Goal: Share content: Share content

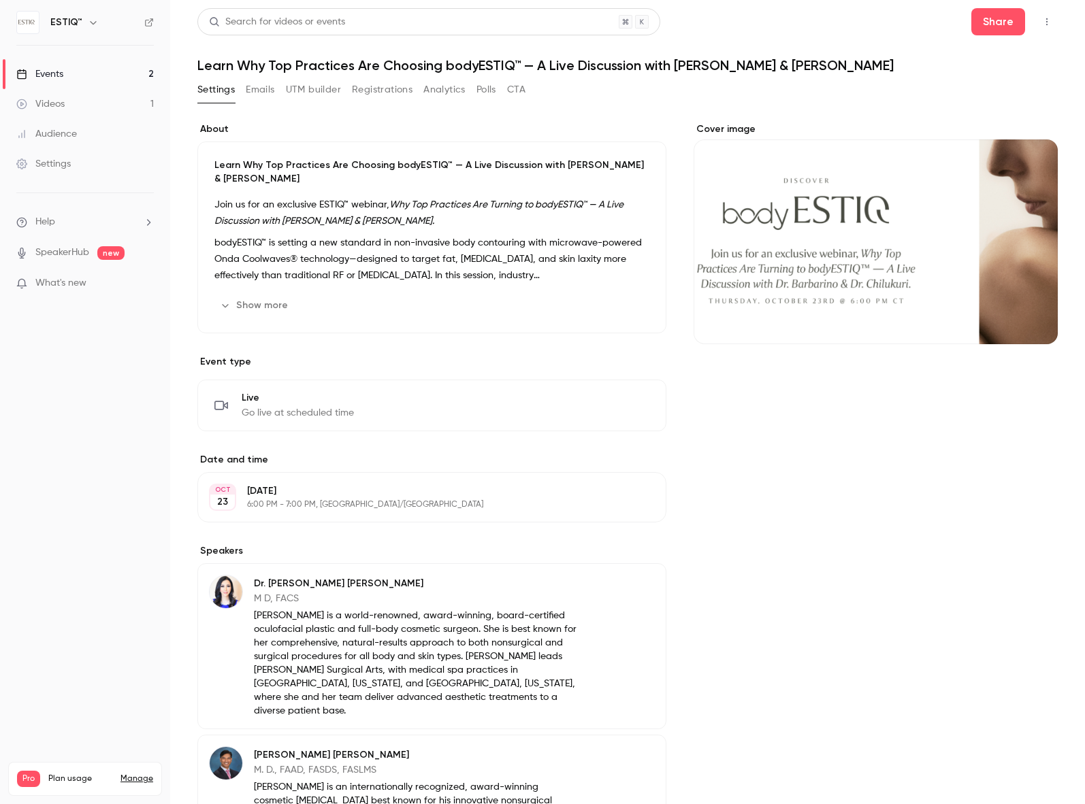
click at [63, 80] on link "Events 2" at bounding box center [85, 74] width 170 height 30
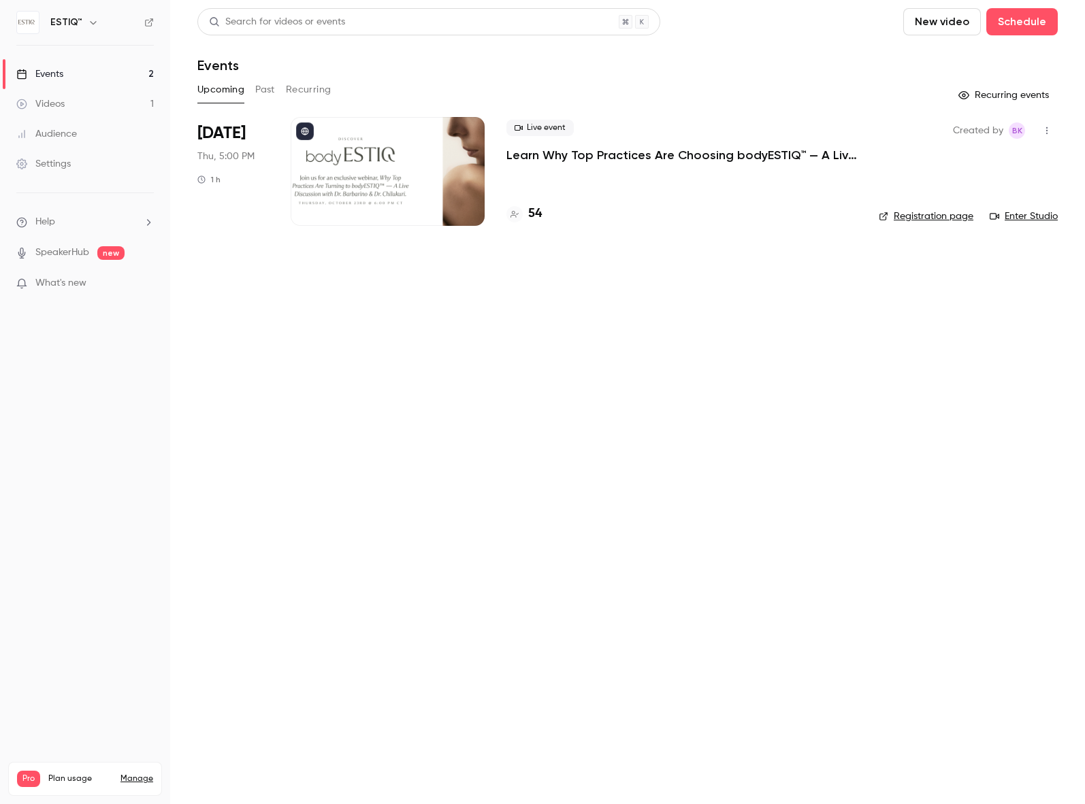
click at [338, 188] on div at bounding box center [388, 171] width 194 height 109
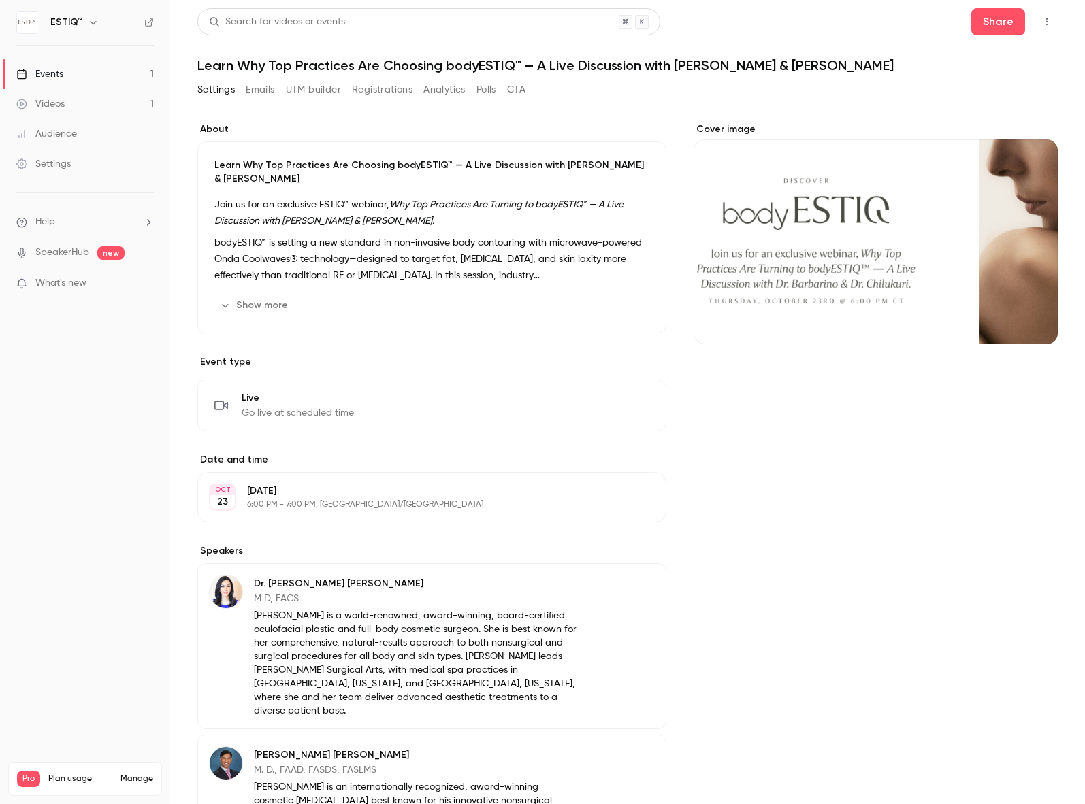
click at [59, 68] on div "Events" at bounding box center [39, 74] width 47 height 14
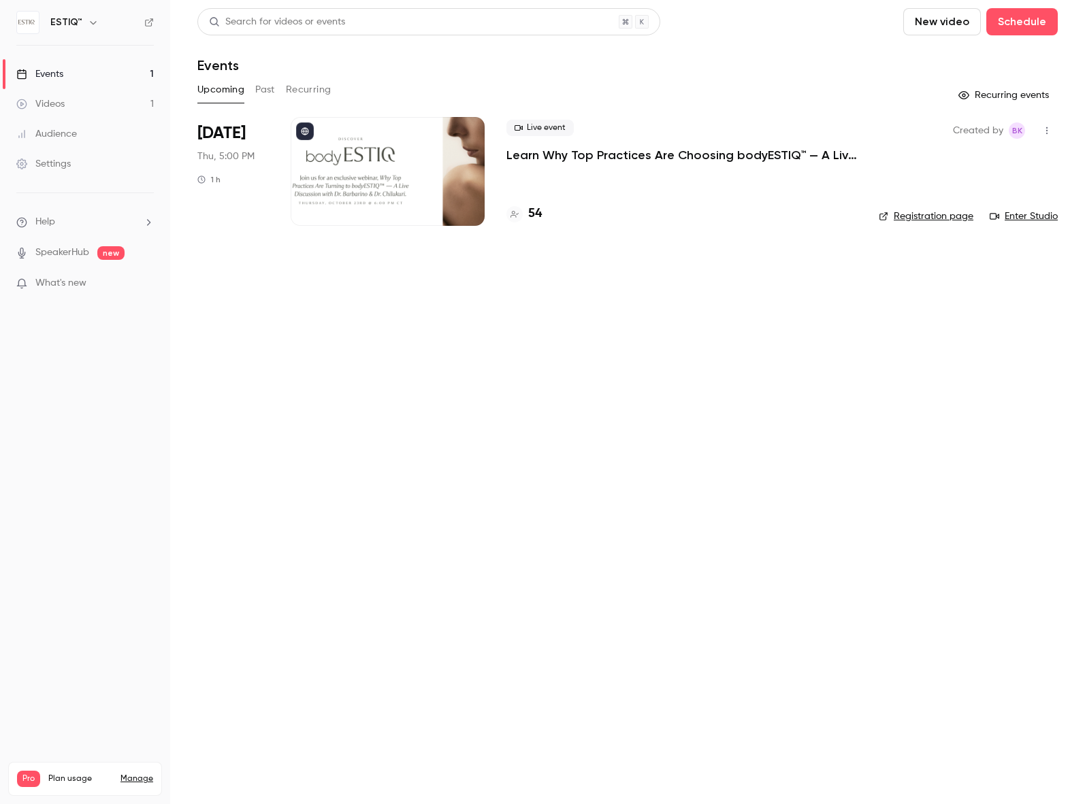
click at [530, 213] on h4 "54" at bounding box center [535, 214] width 14 height 18
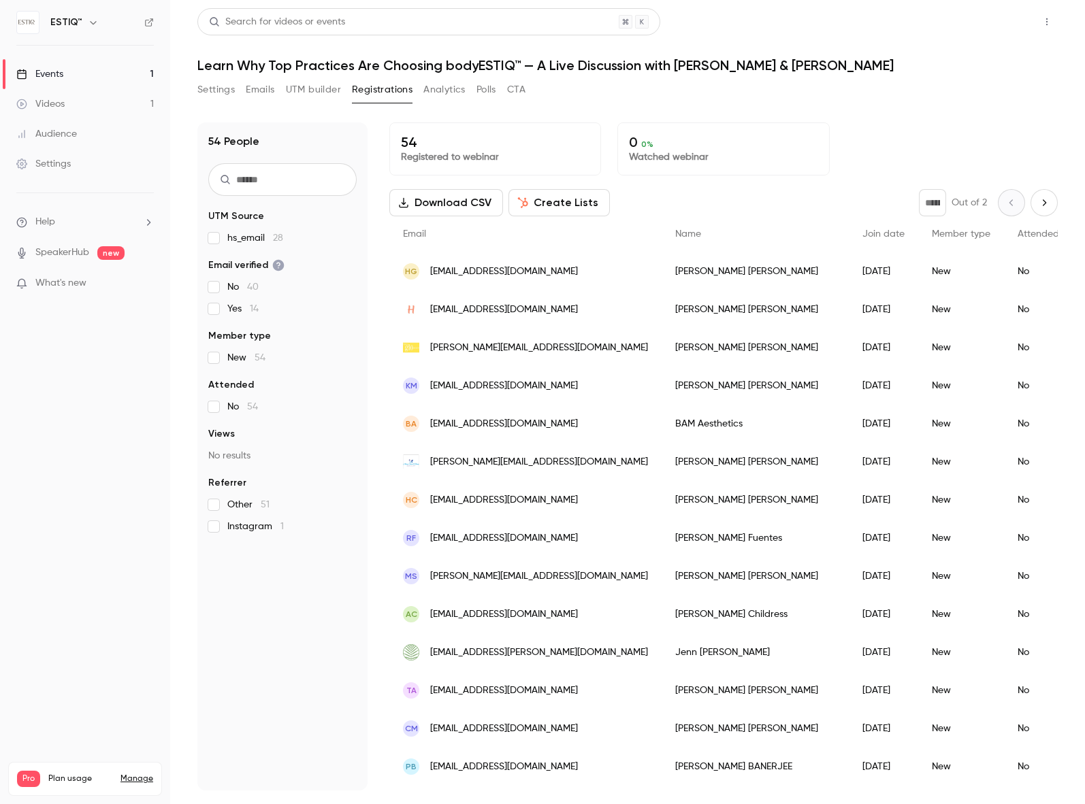
click at [997, 24] on button "Share" at bounding box center [998, 21] width 54 height 27
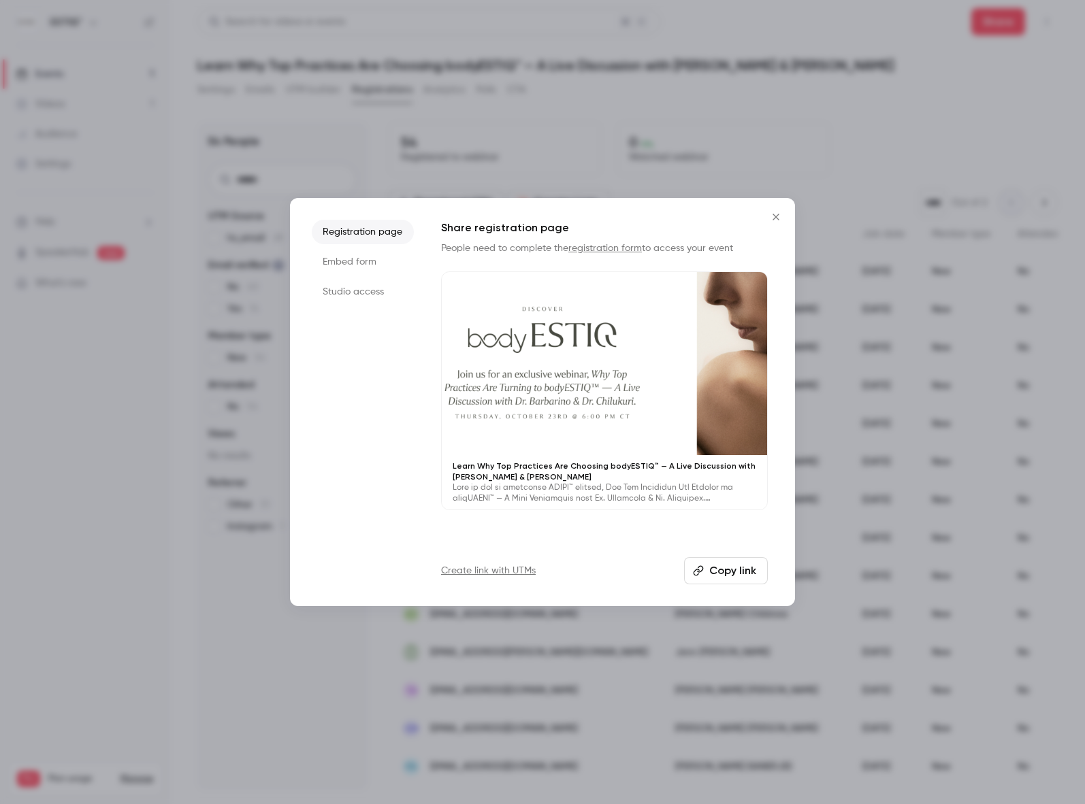
click at [492, 567] on link "Create link with UTMs" at bounding box center [488, 571] width 95 height 14
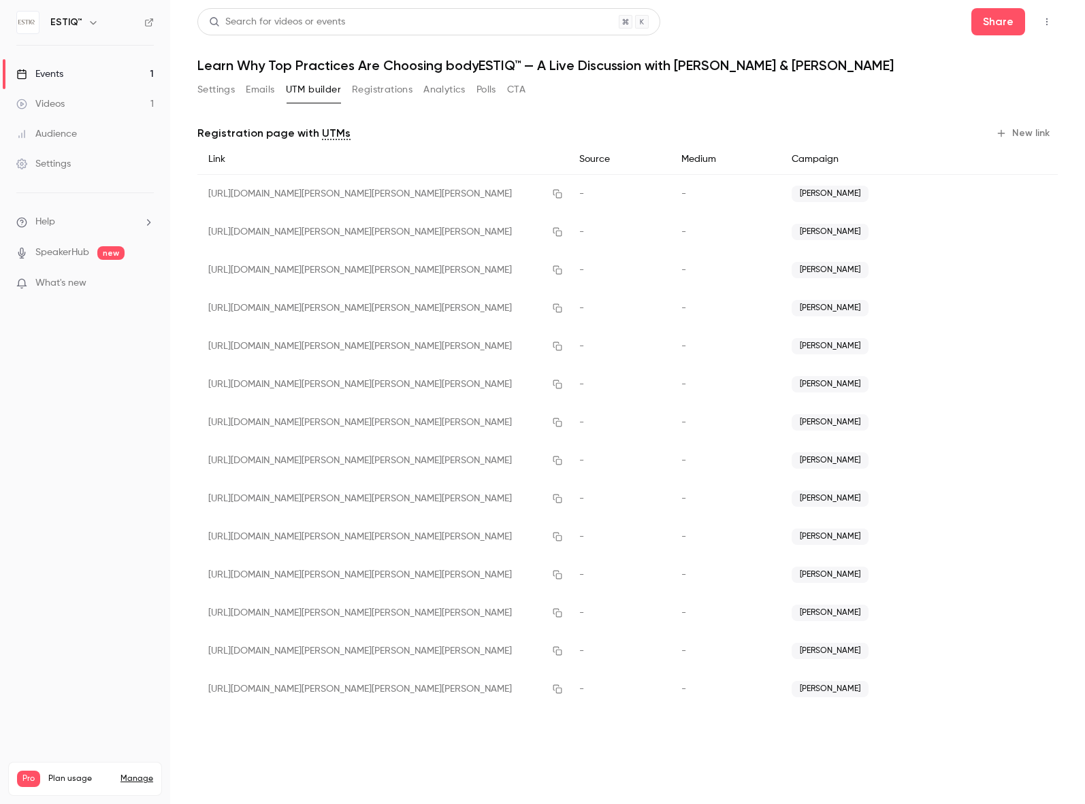
click at [1026, 136] on button "New link" at bounding box center [1023, 133] width 67 height 22
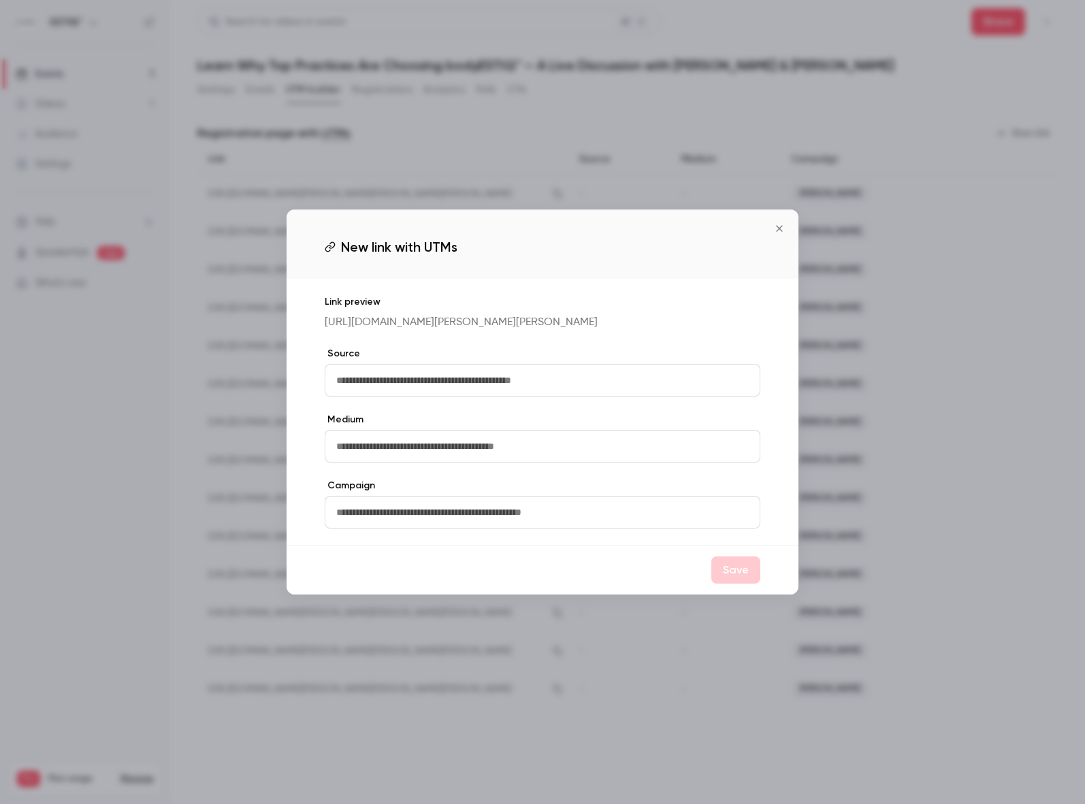
click at [389, 515] on input "text" at bounding box center [542, 512] width 435 height 33
type input "******"
click at [744, 580] on button "Save" at bounding box center [735, 570] width 49 height 27
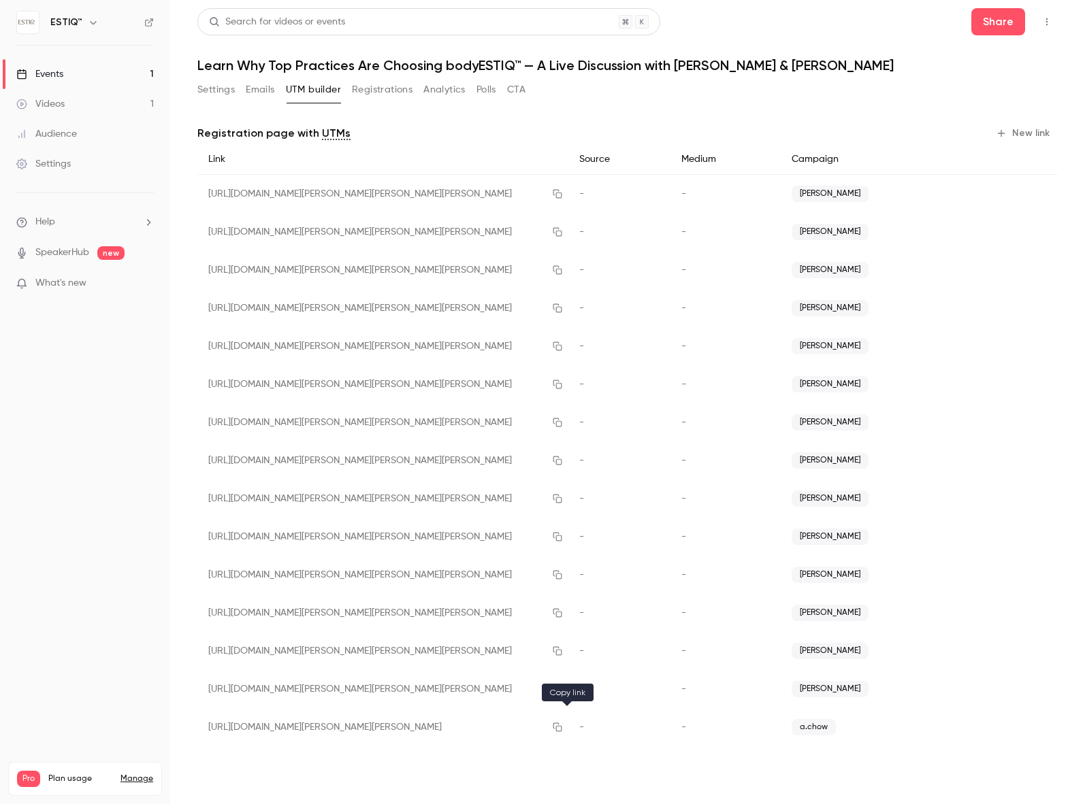
click at [563, 725] on icon "button" at bounding box center [557, 728] width 11 height 10
click at [384, 88] on button "Registrations" at bounding box center [382, 90] width 61 height 22
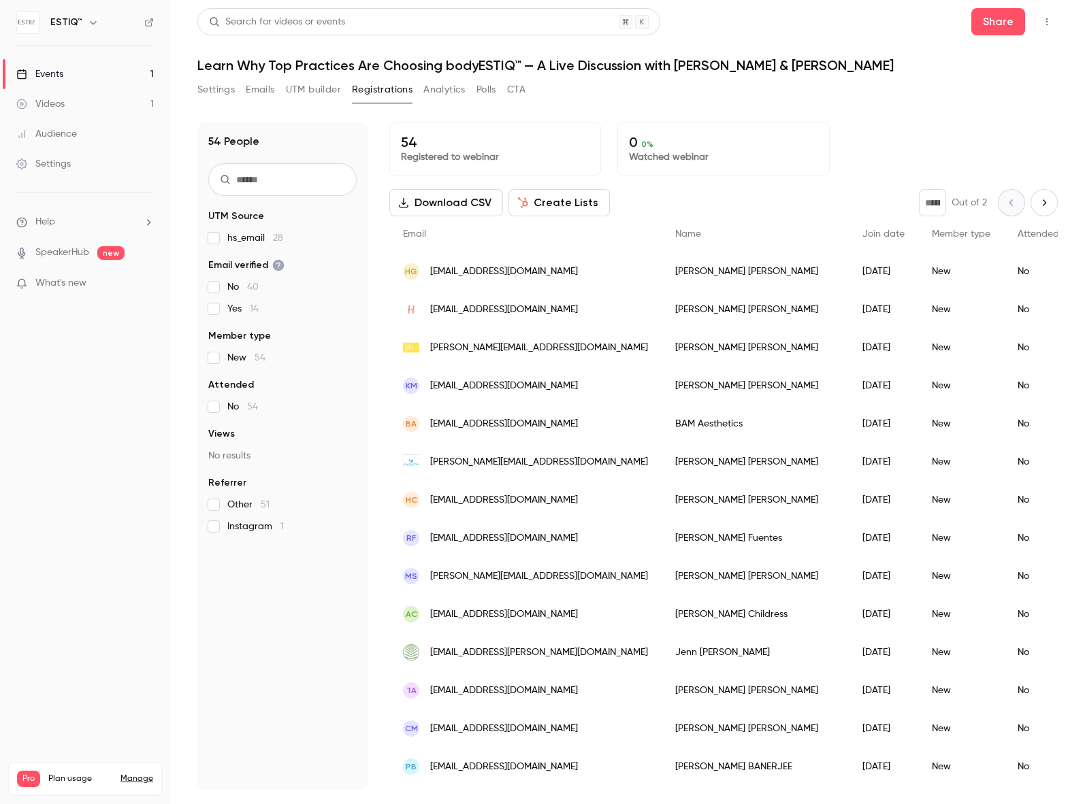
click at [608, 346] on div "[PERSON_NAME][EMAIL_ADDRESS][DOMAIN_NAME]" at bounding box center [525, 348] width 272 height 38
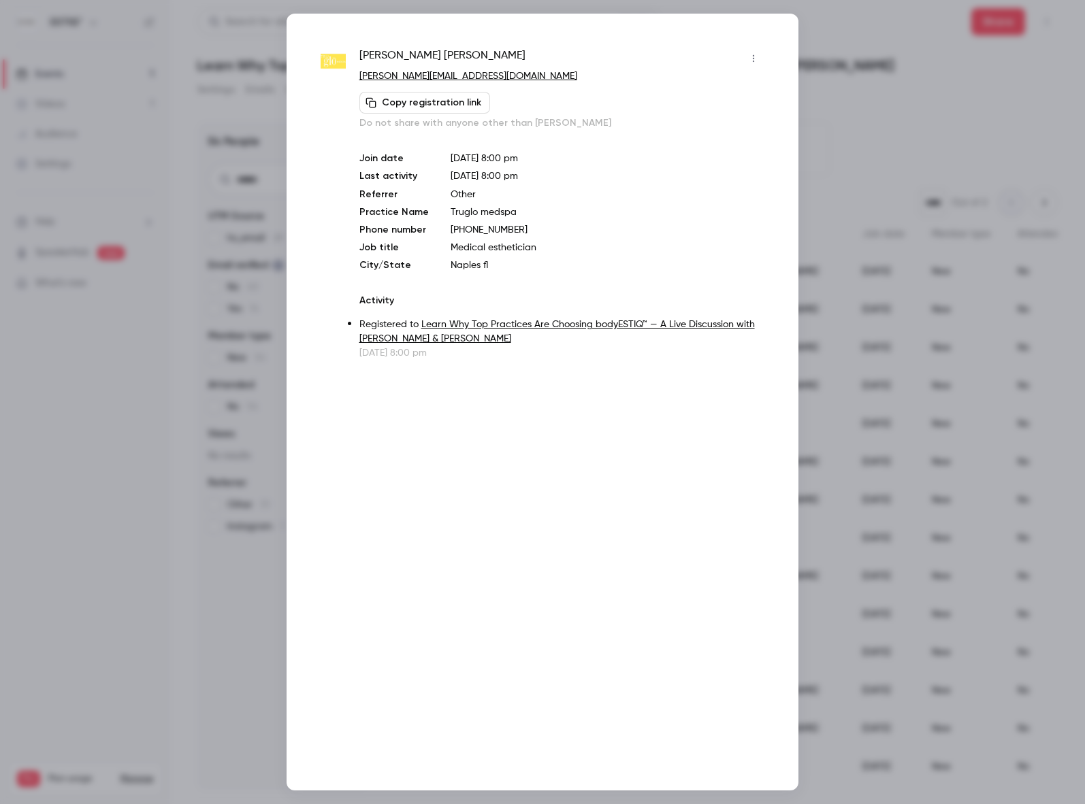
click at [189, 446] on div at bounding box center [542, 402] width 1085 height 804
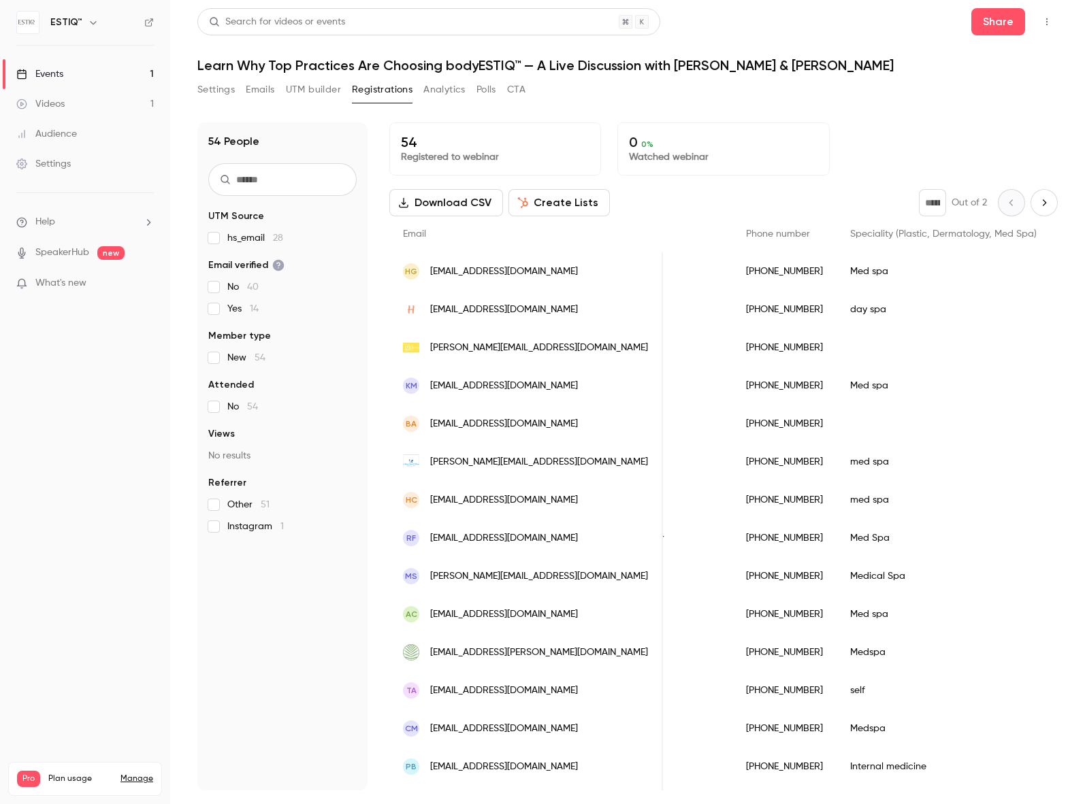
scroll to position [0, 679]
click at [572, 340] on div "[PERSON_NAME][EMAIL_ADDRESS][DOMAIN_NAME]" at bounding box center [526, 348] width 274 height 38
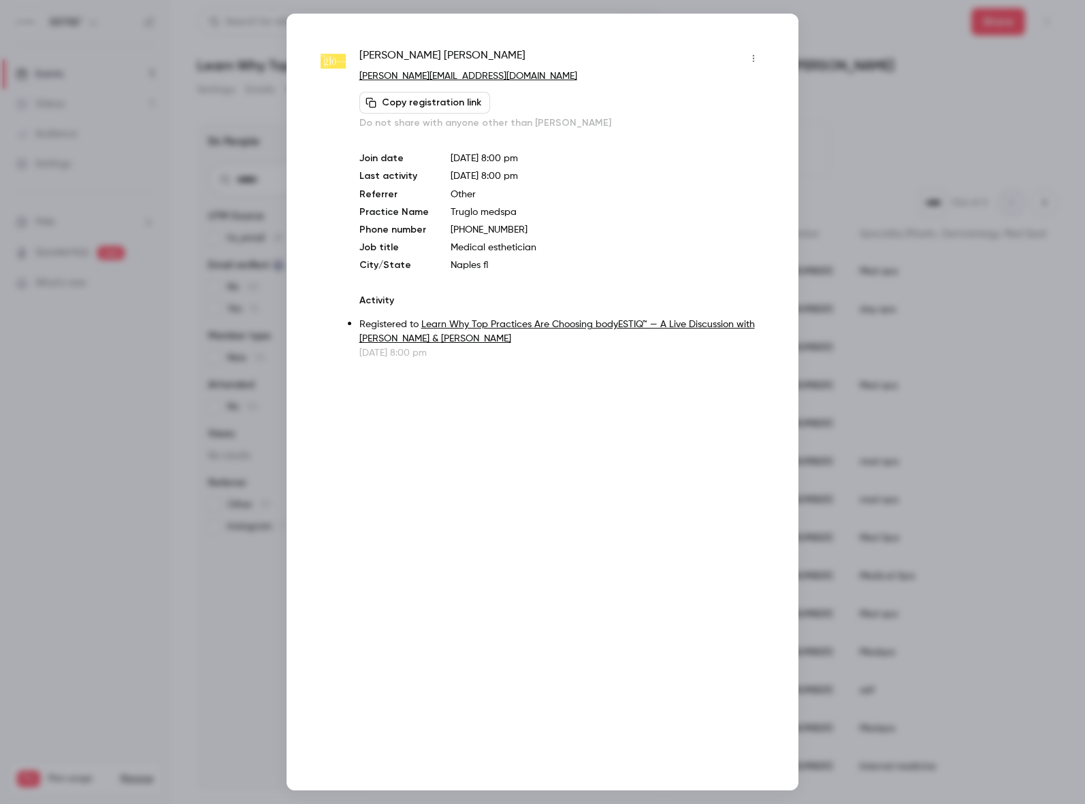
click at [584, 340] on p "Registered to Learn Why Top Practices Are Choosing bodyESTIQ™ — A Live Discussi…" at bounding box center [561, 332] width 405 height 29
click at [819, 320] on div at bounding box center [542, 402] width 1085 height 804
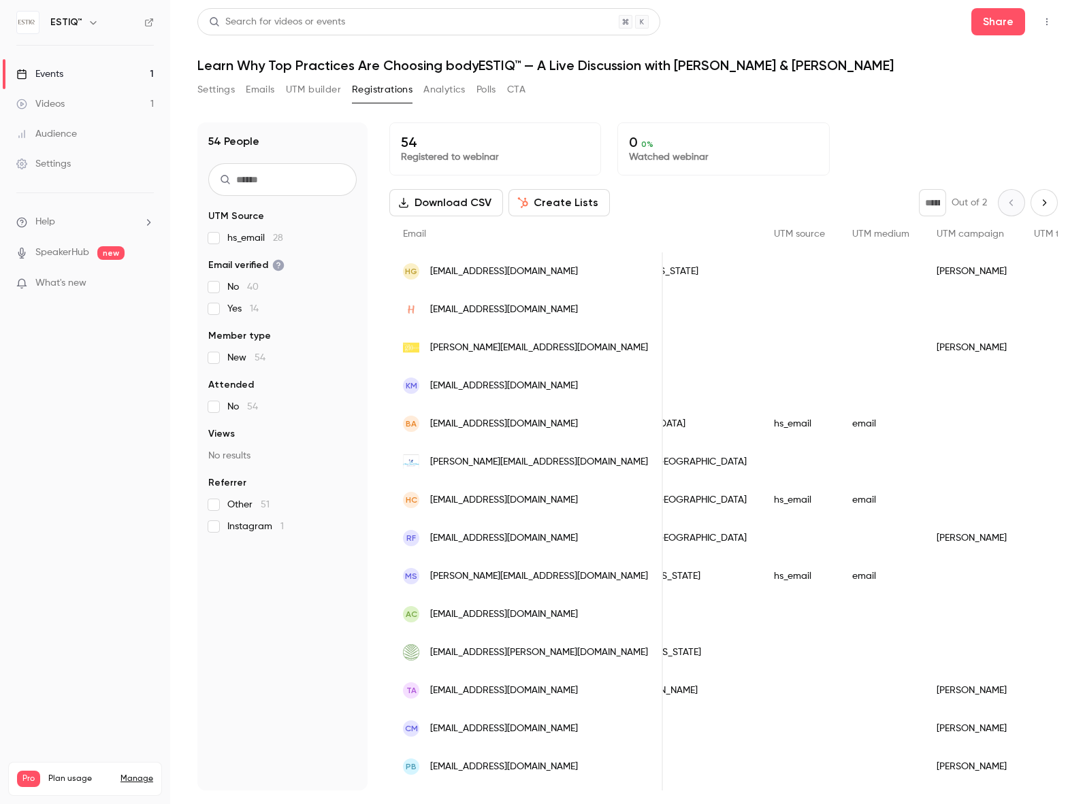
scroll to position [0, 1403]
click at [508, 344] on span "[PERSON_NAME][EMAIL_ADDRESS][DOMAIN_NAME]" at bounding box center [539, 348] width 218 height 14
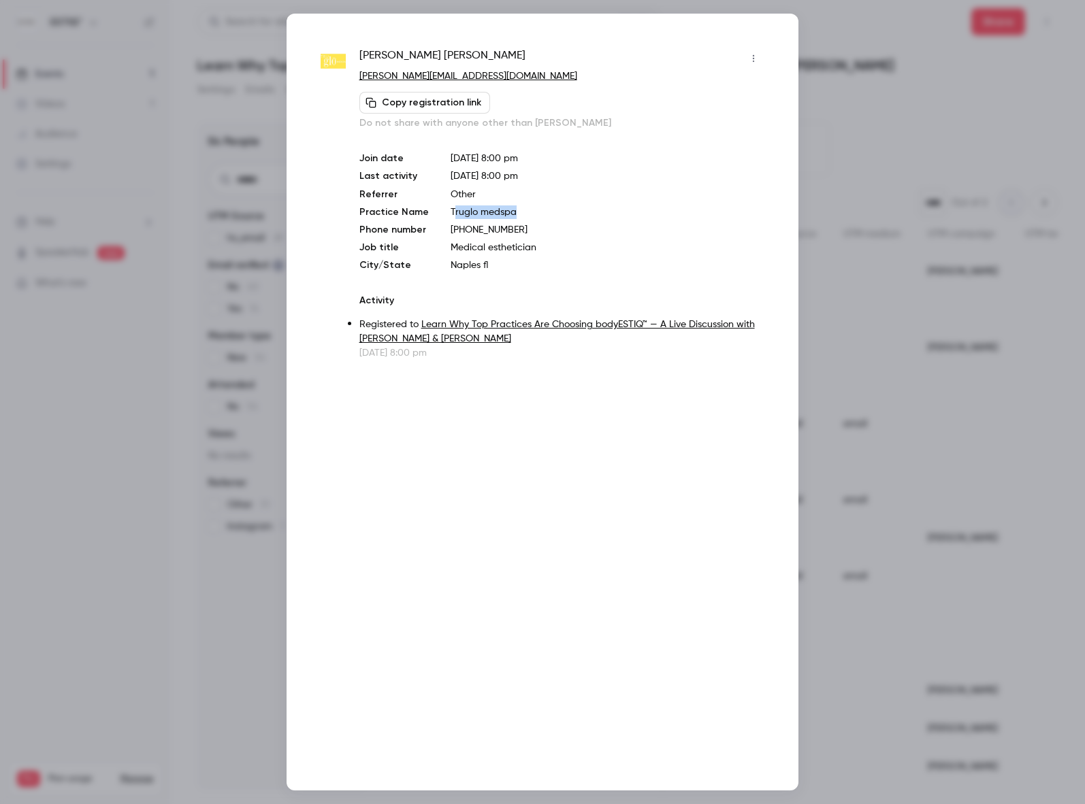
drag, startPoint x: 512, startPoint y: 212, endPoint x: 447, endPoint y: 214, distance: 64.7
click at [450, 213] on p "Truglo medspa" at bounding box center [607, 212] width 314 height 14
copy p "Truglo medspa"
click at [273, 226] on div at bounding box center [542, 402] width 1085 height 804
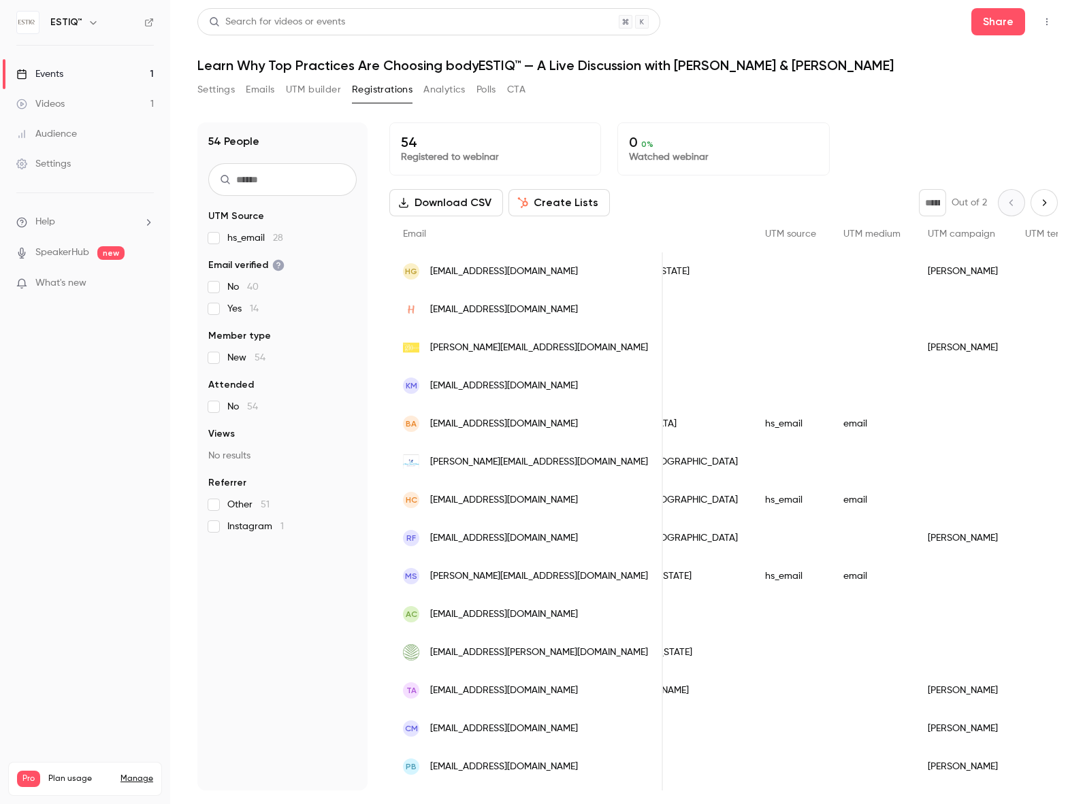
click at [470, 310] on span "[EMAIL_ADDRESS][DOMAIN_NAME]" at bounding box center [504, 310] width 148 height 14
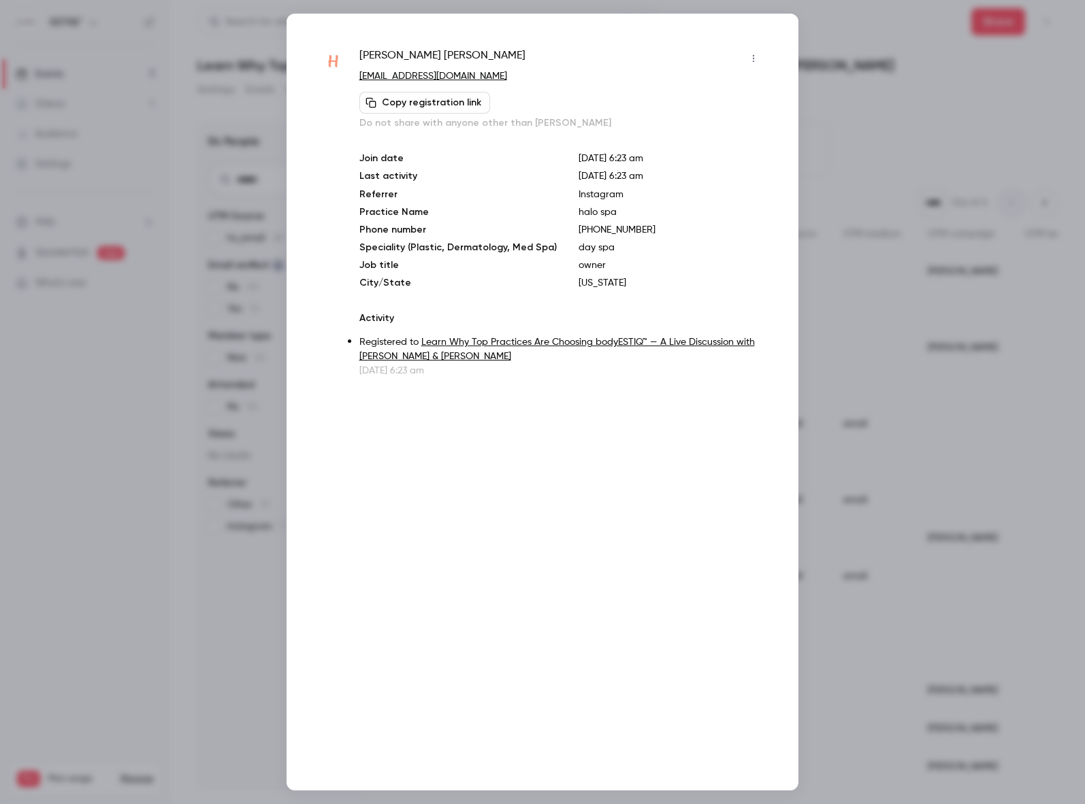
click at [163, 441] on div at bounding box center [542, 402] width 1085 height 804
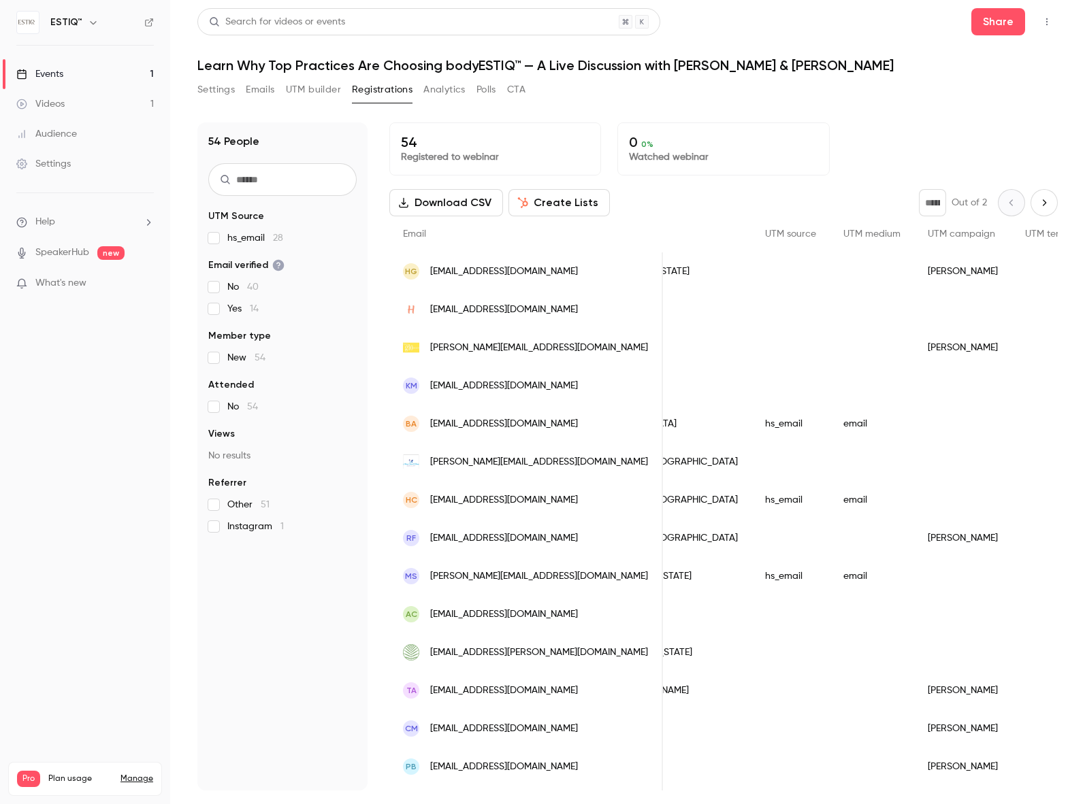
click at [454, 274] on span "[EMAIL_ADDRESS][DOMAIN_NAME]" at bounding box center [504, 272] width 148 height 14
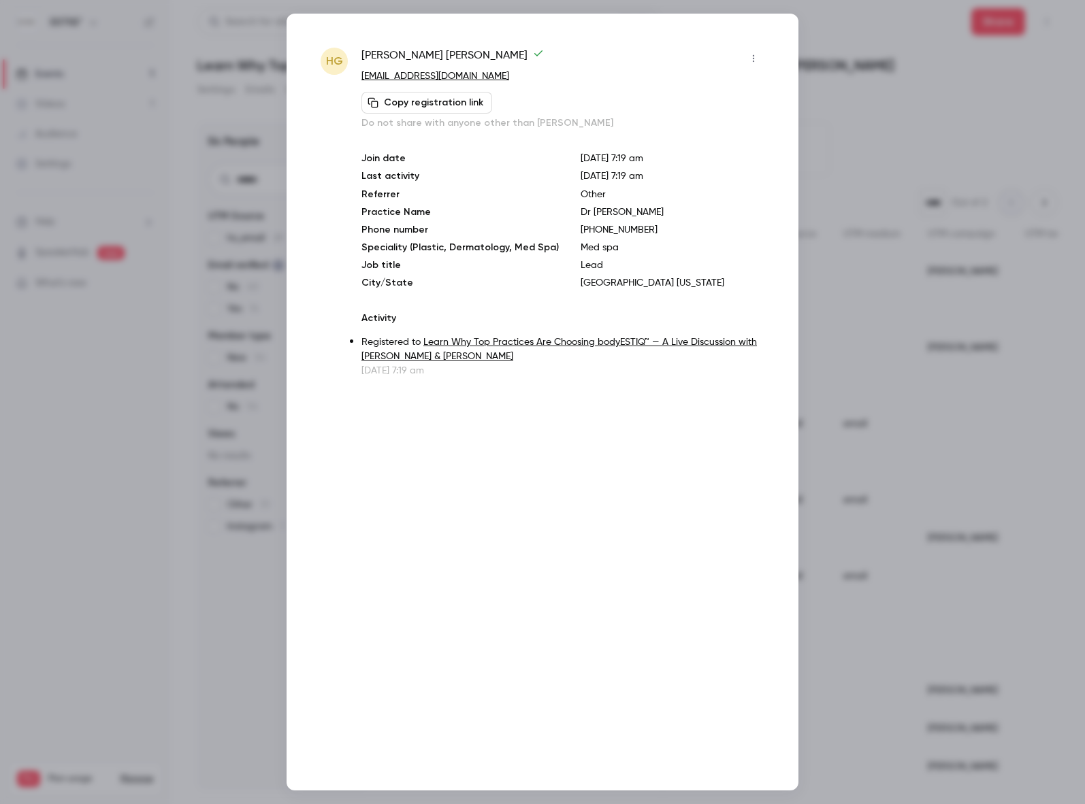
drag, startPoint x: 654, startPoint y: 214, endPoint x: 568, endPoint y: 215, distance: 85.7
click at [580, 215] on p "Dr [PERSON_NAME]" at bounding box center [672, 212] width 184 height 14
copy p "Dr [PERSON_NAME]"
click at [776, 69] on div "HG [PERSON_NAME] [EMAIL_ADDRESS][DOMAIN_NAME] Copy registration link Do not sha…" at bounding box center [542, 402] width 512 height 777
click at [138, 429] on div at bounding box center [542, 402] width 1085 height 804
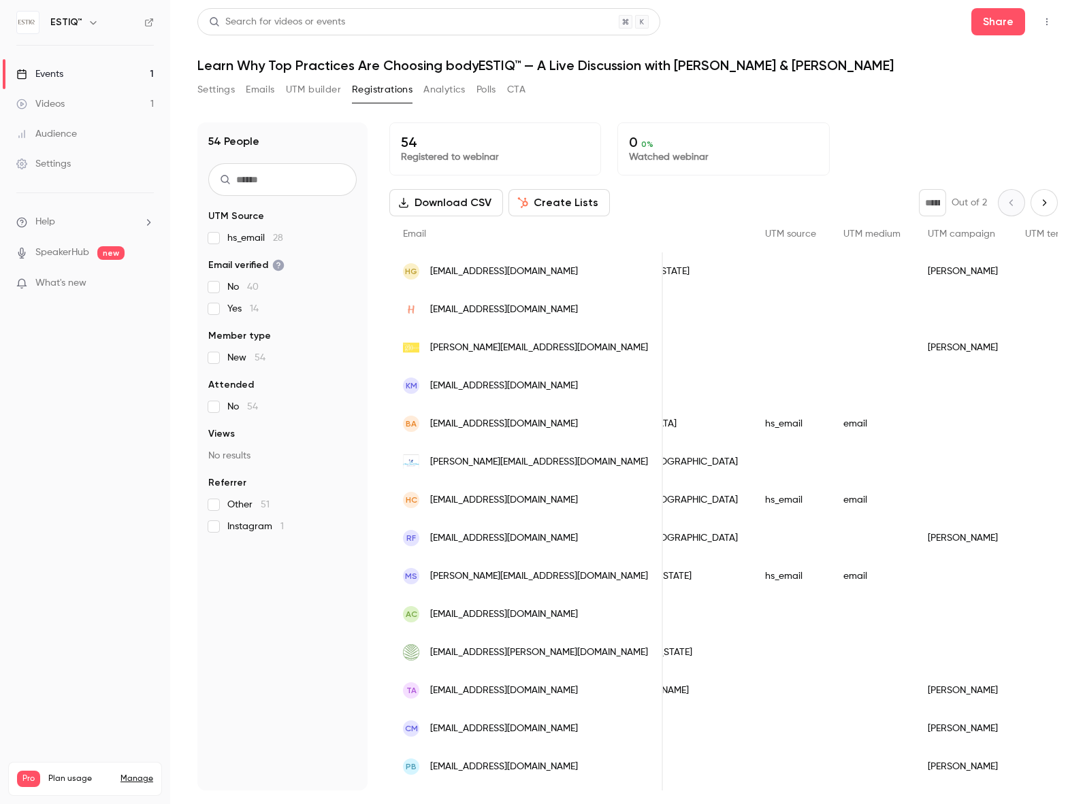
click at [465, 202] on button "Download CSV" at bounding box center [446, 202] width 114 height 27
